Goal: Navigation & Orientation: Understand site structure

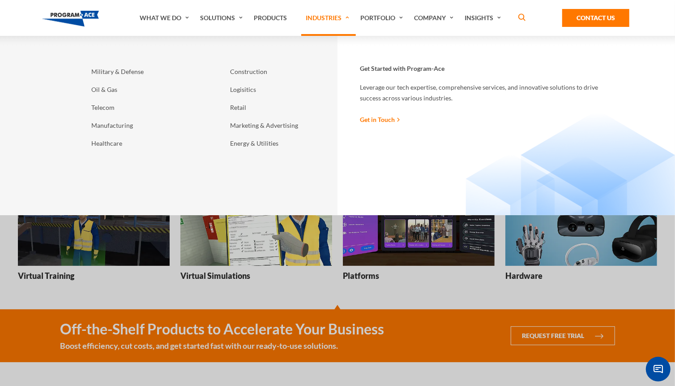
click at [335, 16] on link "Industries" at bounding box center [328, 18] width 55 height 36
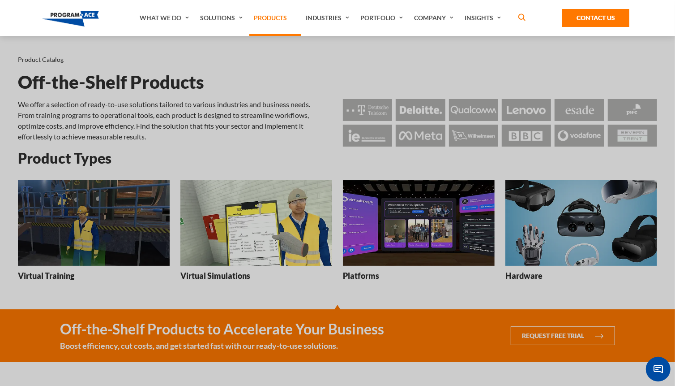
click at [266, 19] on link "Products" at bounding box center [275, 18] width 52 height 36
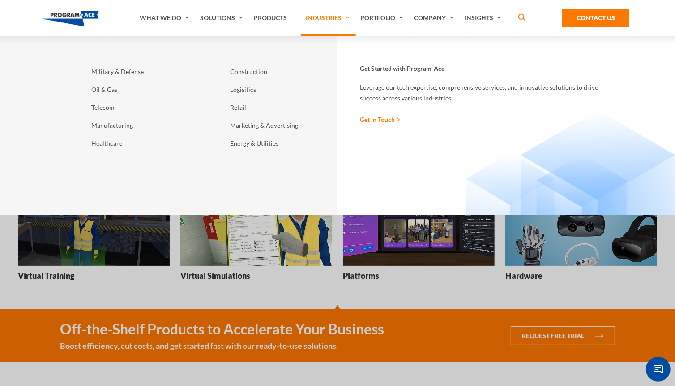
click at [333, 18] on link "Industries" at bounding box center [328, 18] width 55 height 36
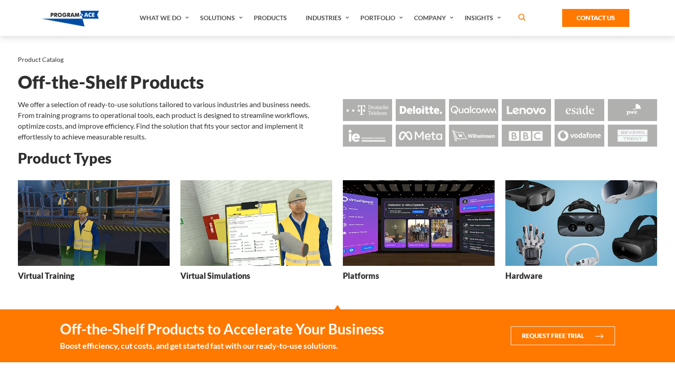
click at [378, 19] on link "Portfolio" at bounding box center [383, 18] width 54 height 36
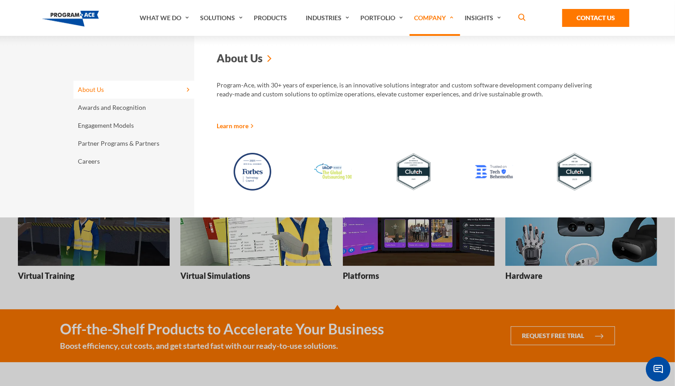
click at [225, 124] on link "Learn more" at bounding box center [235, 125] width 37 height 9
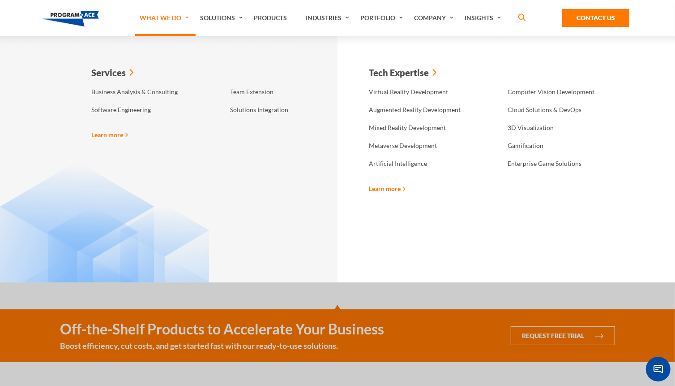
click at [175, 17] on link "What We Do" at bounding box center [165, 18] width 60 height 36
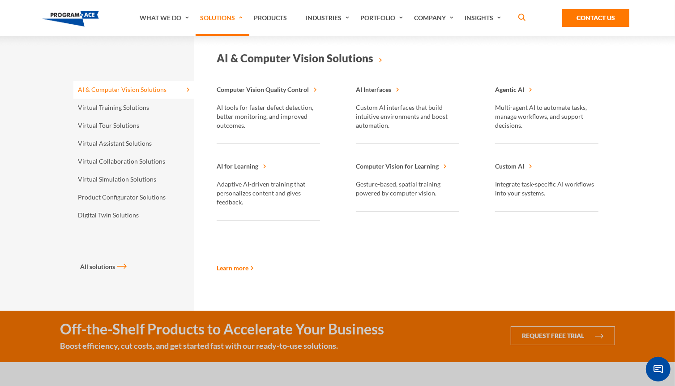
click at [227, 266] on link "Learn more" at bounding box center [235, 267] width 37 height 9
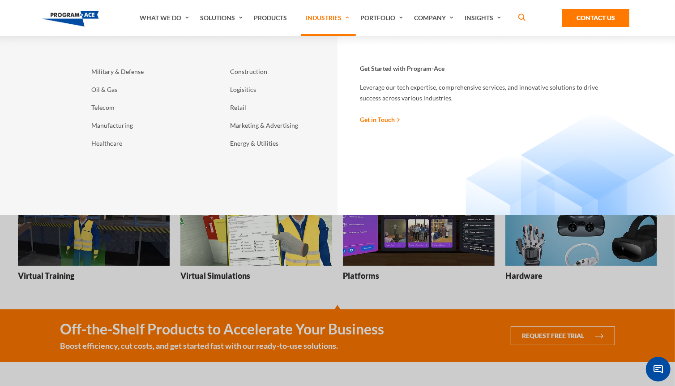
click at [328, 20] on link "Industries" at bounding box center [328, 18] width 55 height 36
